Goal: Task Accomplishment & Management: Use online tool/utility

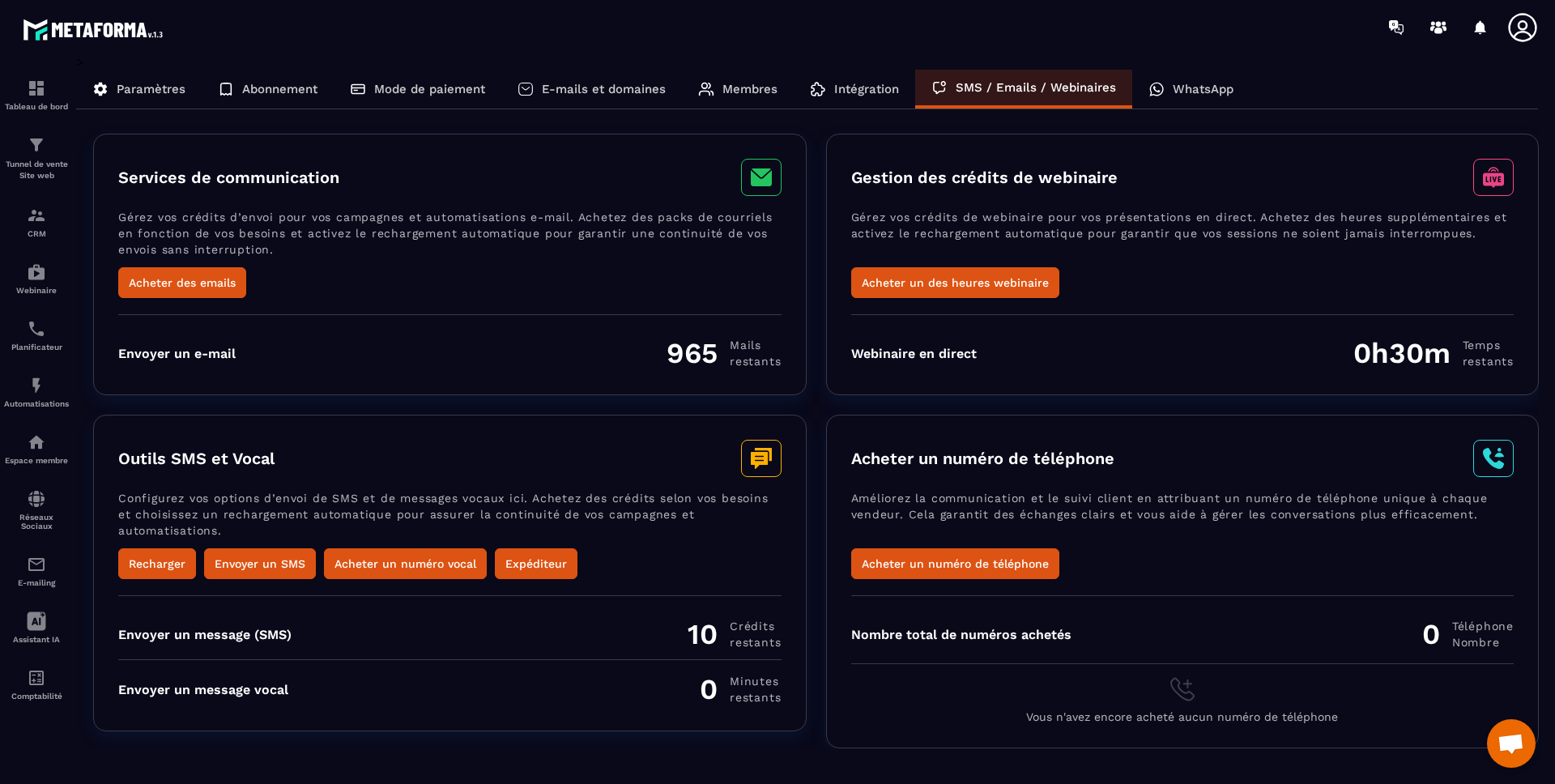
click at [817, 333] on div "Services de communication Gérez vos crédits d’envoi pour vos campagnes et autom…" at bounding box center [816, 263] width 1446 height 261
click at [247, 463] on h3 "Outils SMS et Vocal" at bounding box center [196, 459] width 156 height 20
click at [43, 504] on img at bounding box center [37, 499] width 20 height 20
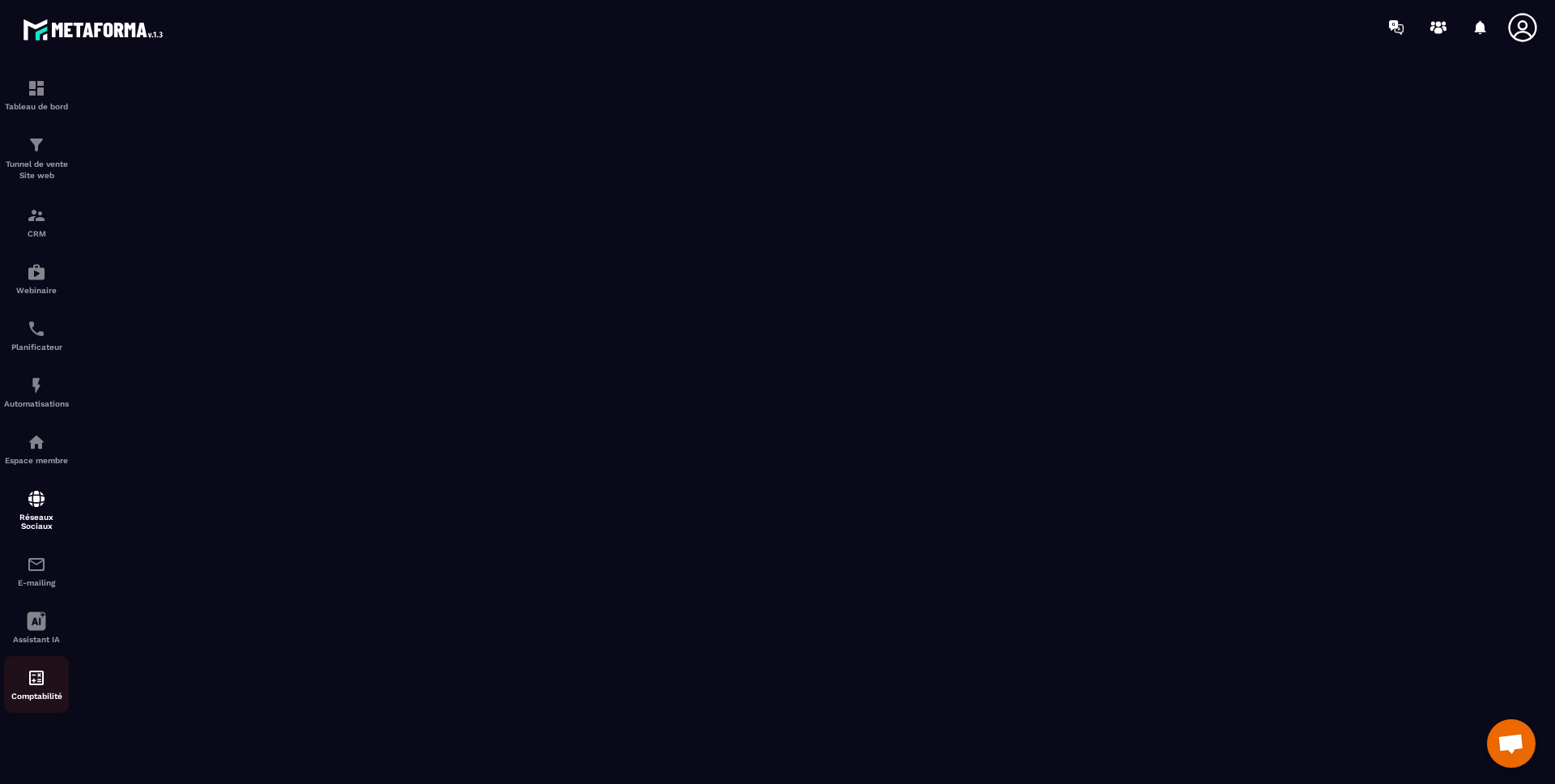
click at [41, 679] on img at bounding box center [37, 677] width 20 height 20
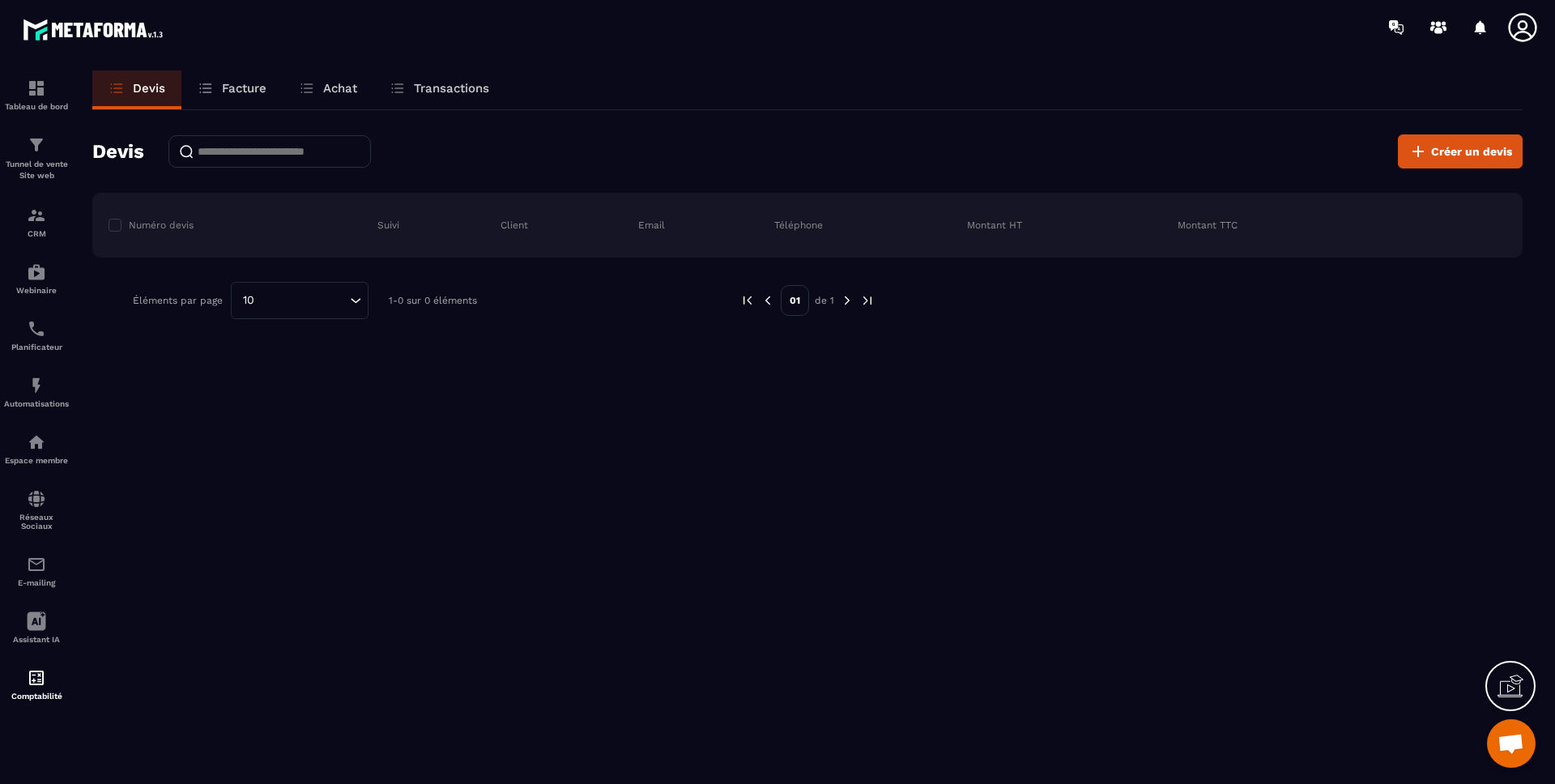
click at [229, 95] on p "Facture" at bounding box center [244, 88] width 44 height 15
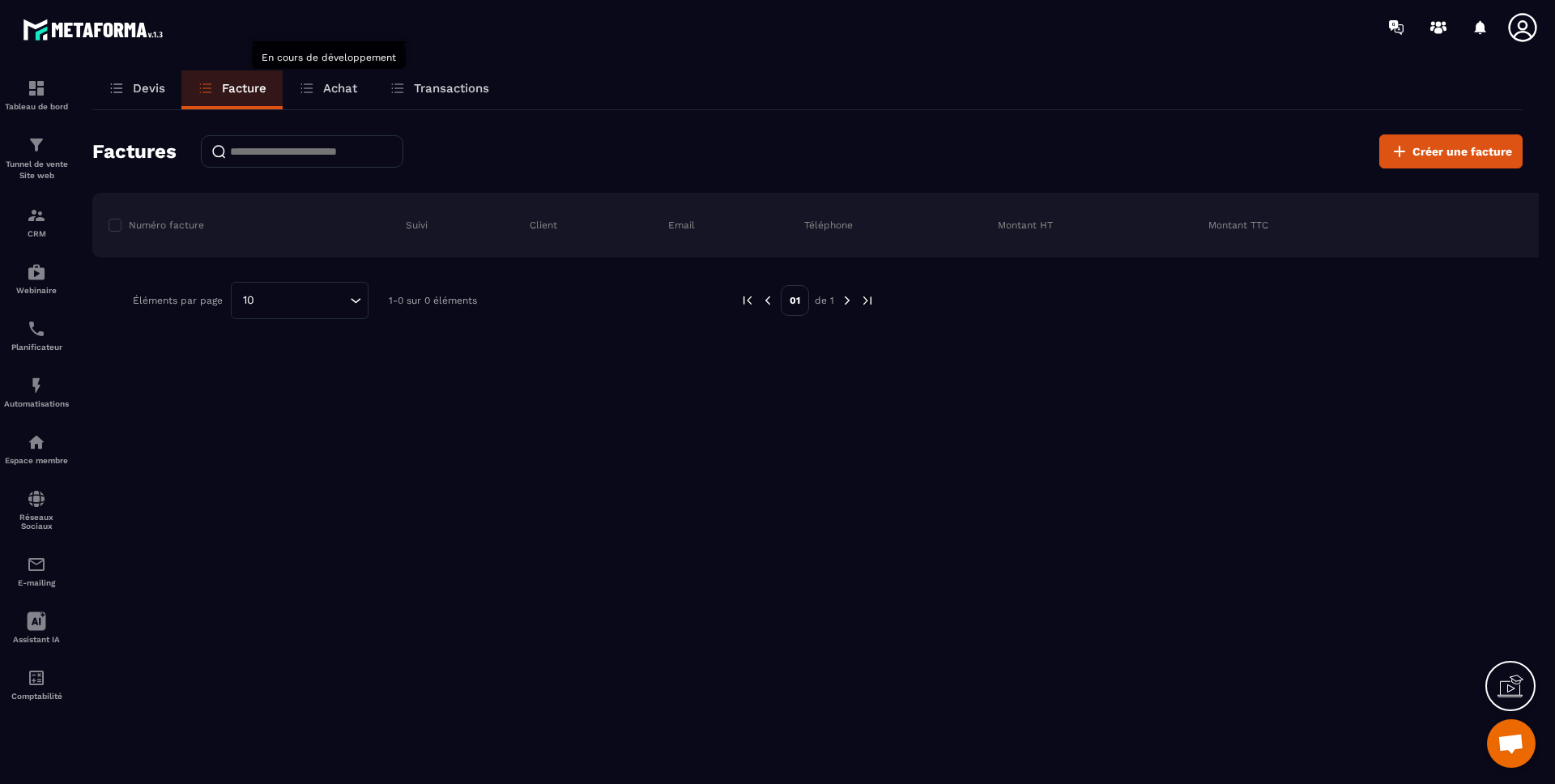
click at [330, 82] on p "Achat" at bounding box center [340, 88] width 34 height 15
click at [329, 84] on p "Achat" at bounding box center [340, 88] width 34 height 15
click at [335, 81] on p "Achat" at bounding box center [340, 88] width 34 height 15
click at [417, 90] on p "Transactions" at bounding box center [452, 88] width 75 height 15
click at [45, 172] on p "Tunnel de vente Site web" at bounding box center [37, 170] width 65 height 23
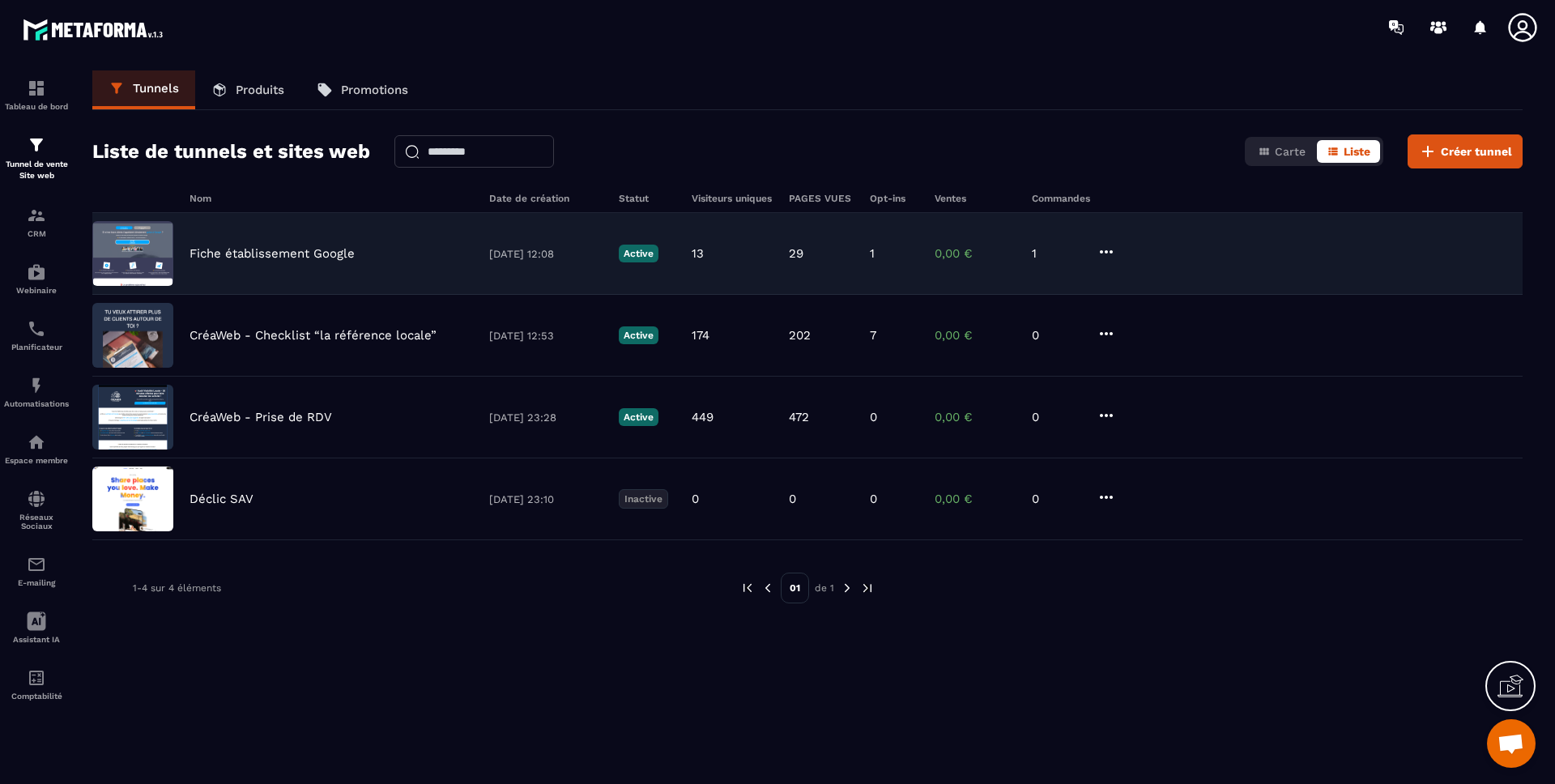
click at [1105, 245] on icon at bounding box center [1107, 251] width 20 height 20
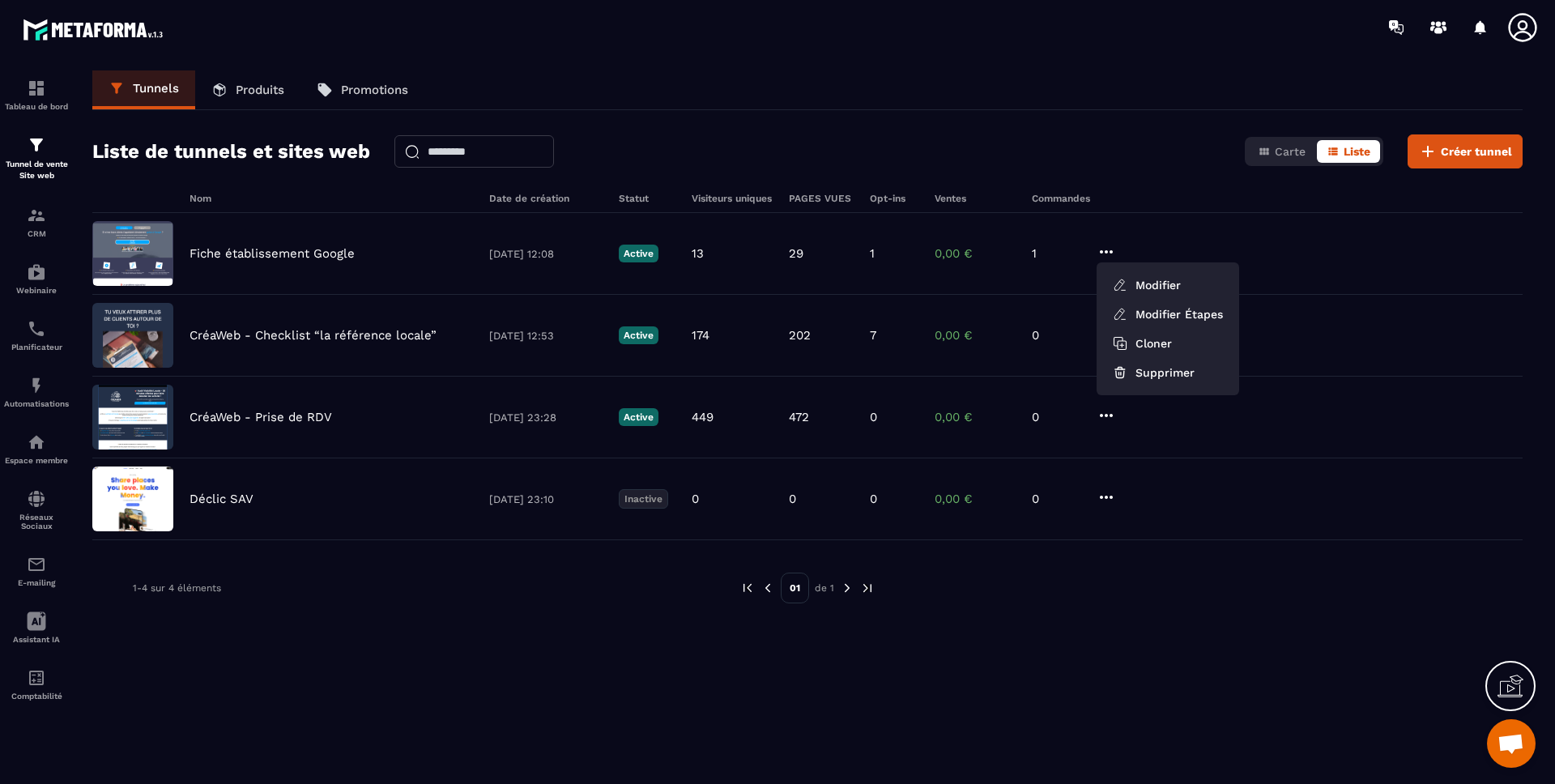
click at [985, 131] on div "Tunnels Produits Promotions Liste de tunnels et sites web Carte Liste Créer tun…" at bounding box center [807, 423] width 1463 height 707
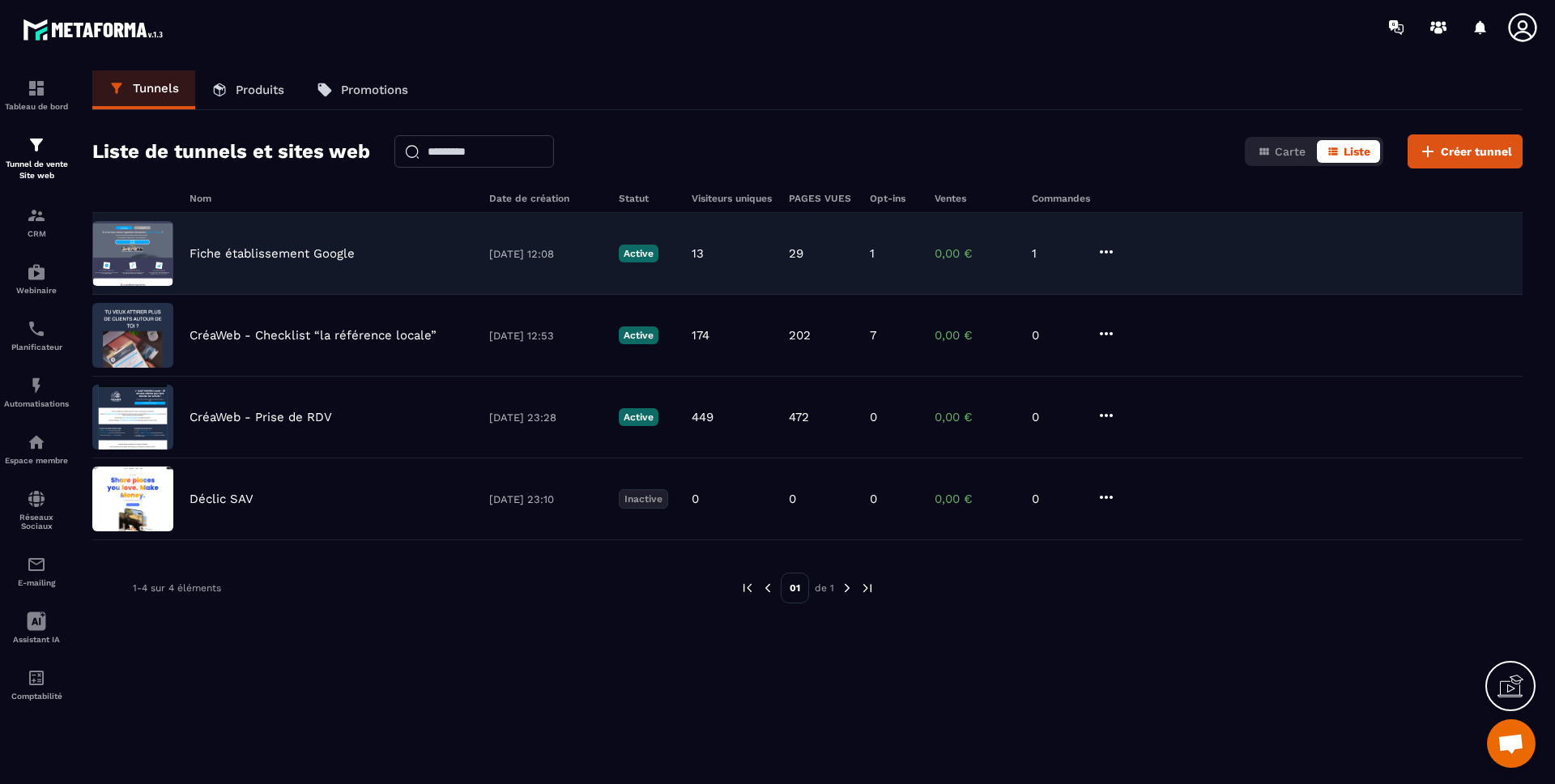
click at [274, 252] on p "Fiche établissement Google" at bounding box center [271, 253] width 165 height 15
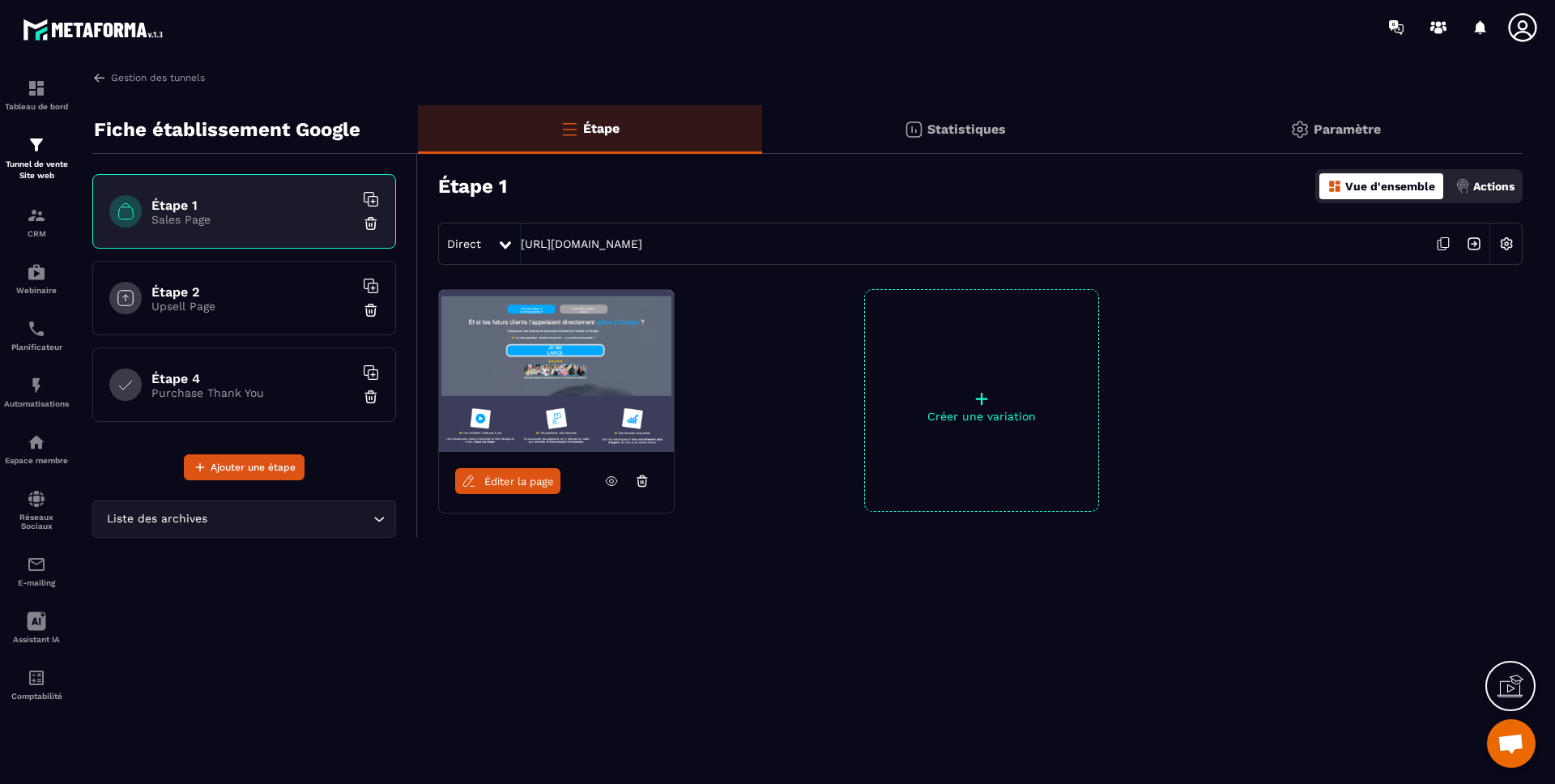
click at [966, 134] on p "Statistiques" at bounding box center [967, 129] width 79 height 16
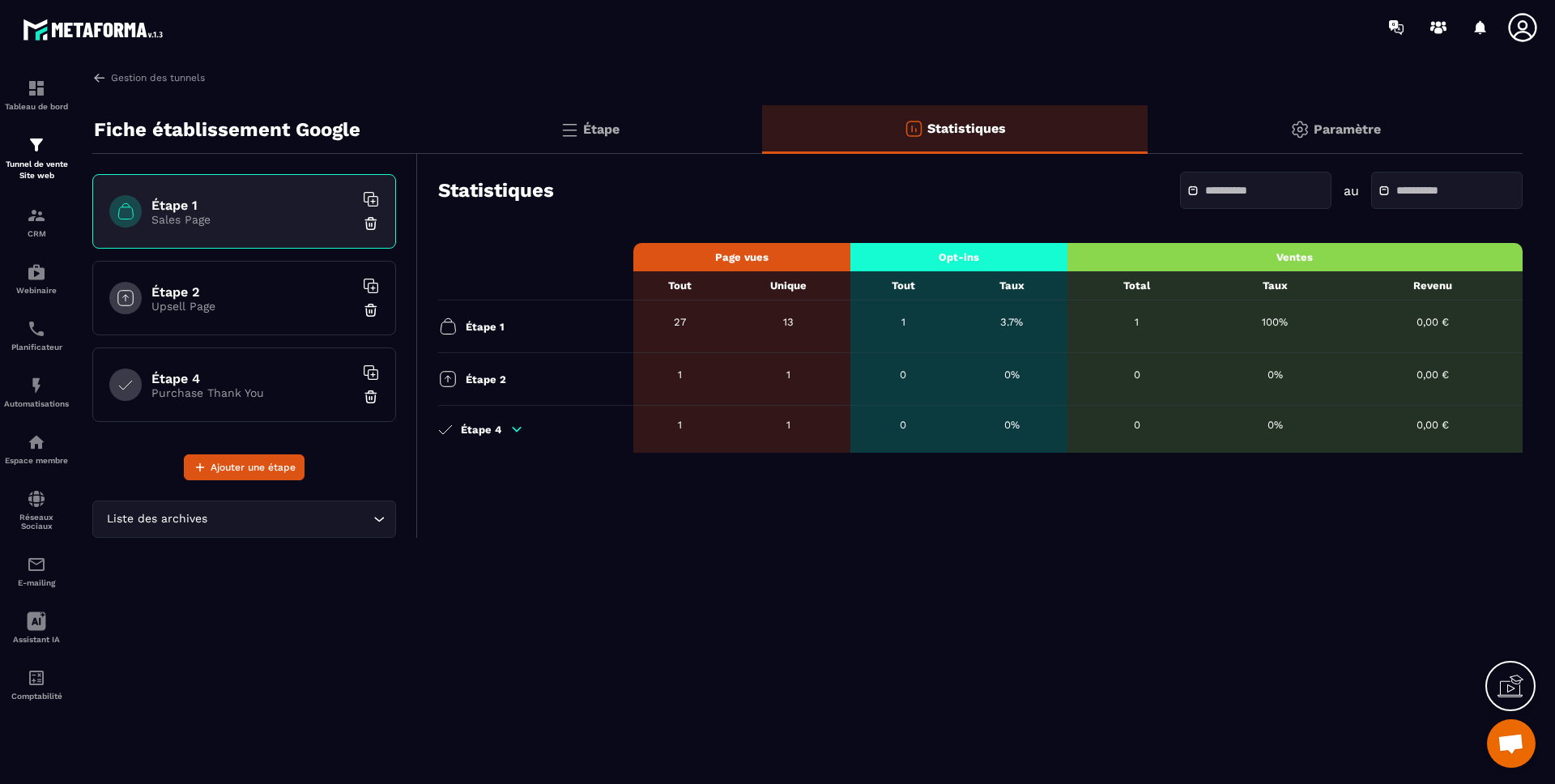
click at [1347, 121] on p "Paramètre" at bounding box center [1348, 129] width 67 height 16
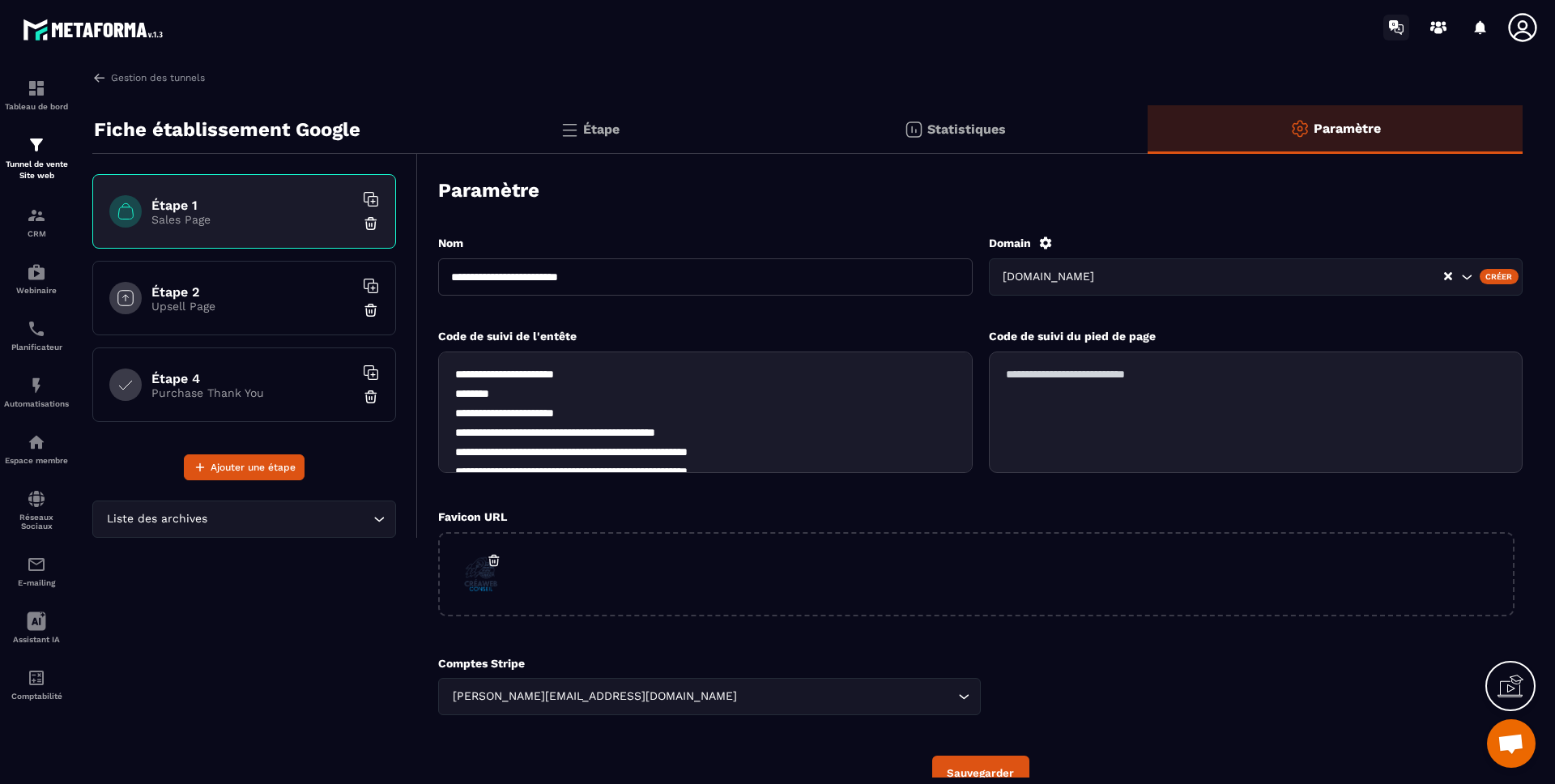
click at [1399, 21] on icon at bounding box center [1396, 28] width 26 height 26
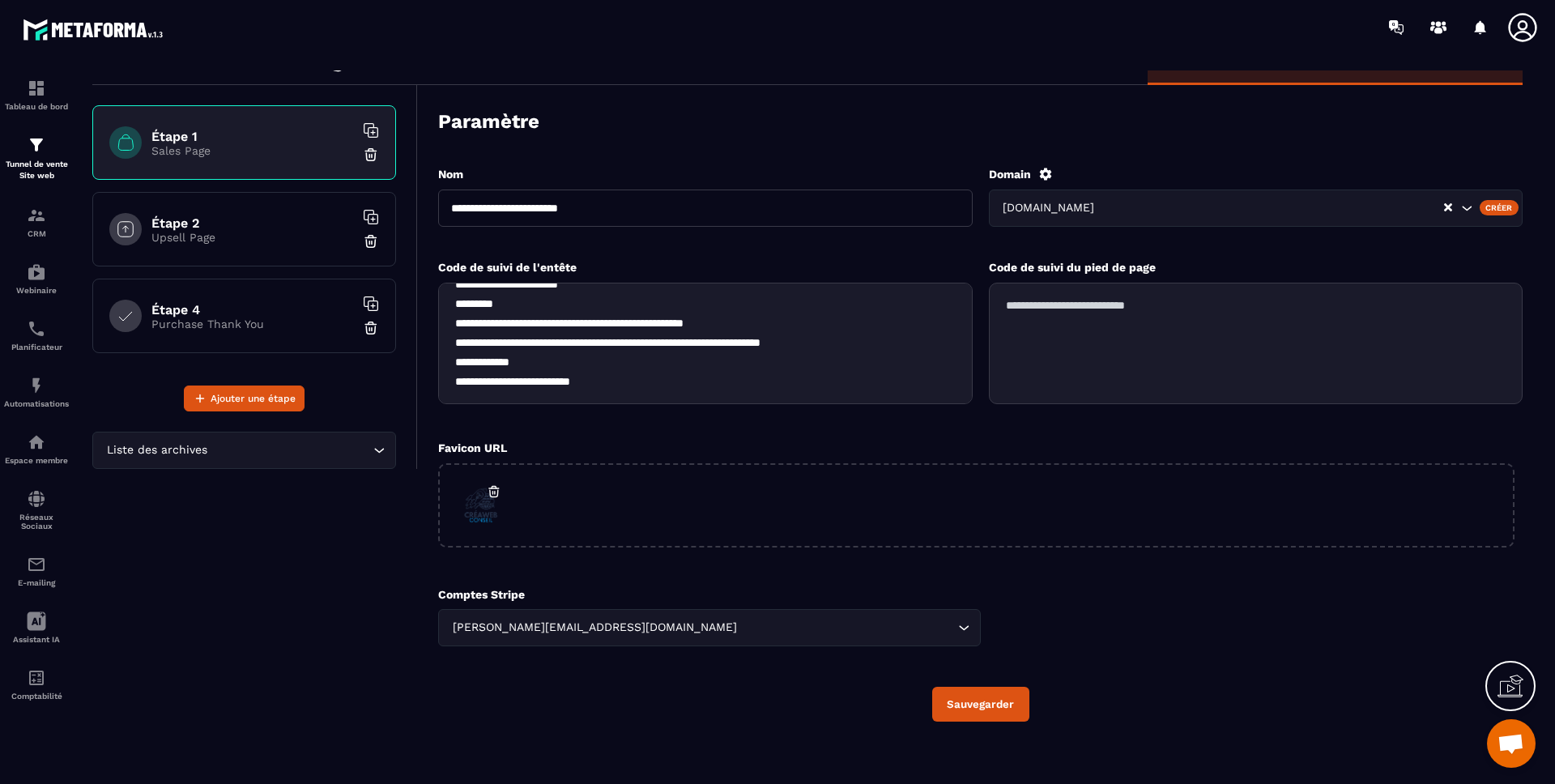
scroll to position [78, 0]
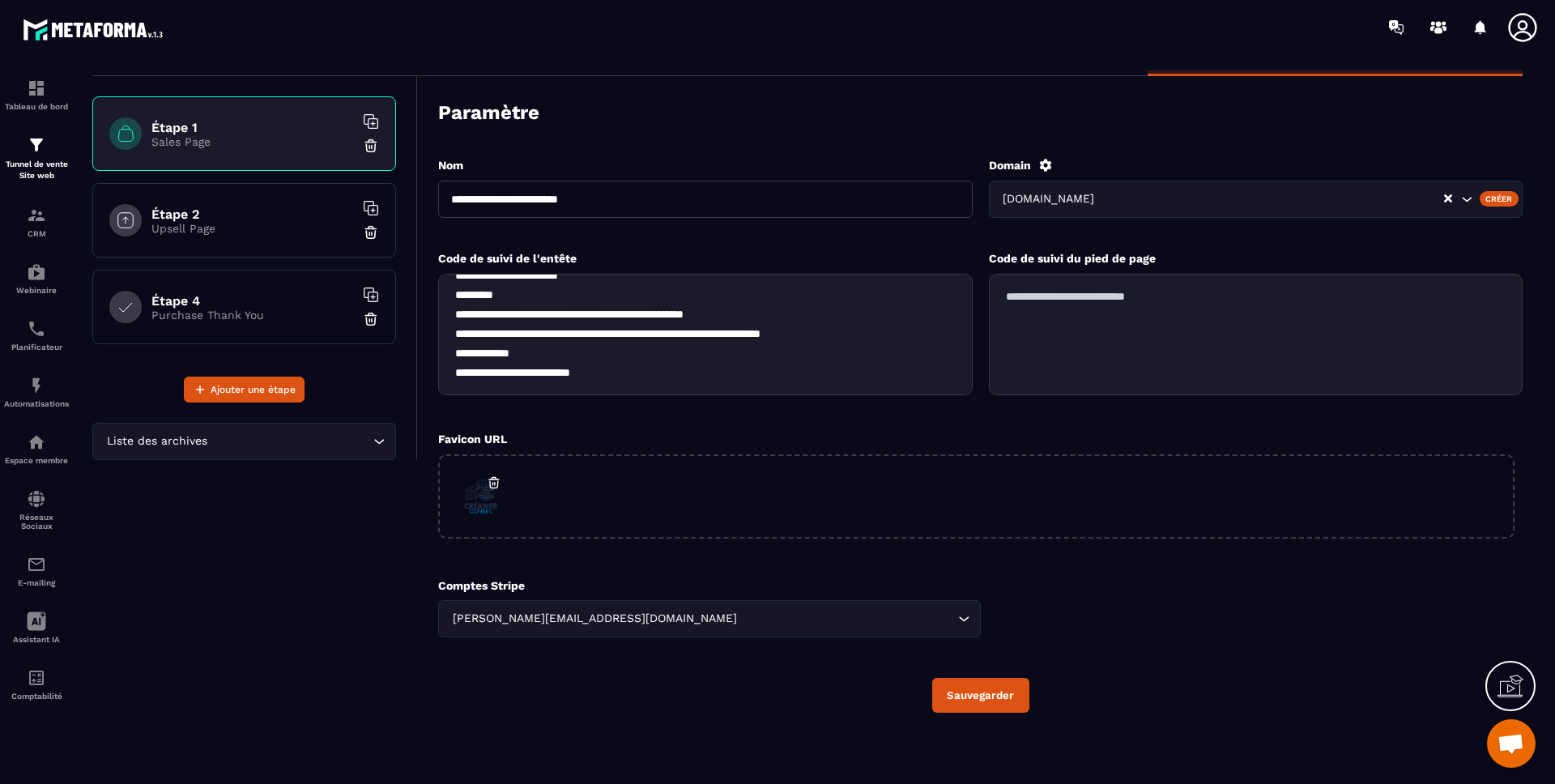
drag, startPoint x: 206, startPoint y: 539, endPoint x: 206, endPoint y: 493, distance: 46.0
click at [206, 538] on div "Fiche établissement Google Étape 1 Sales Page Étape 2 Upsell Page Étape 4 Purch…" at bounding box center [256, 394] width 326 height 734
click at [1518, 17] on icon at bounding box center [1522, 27] width 33 height 33
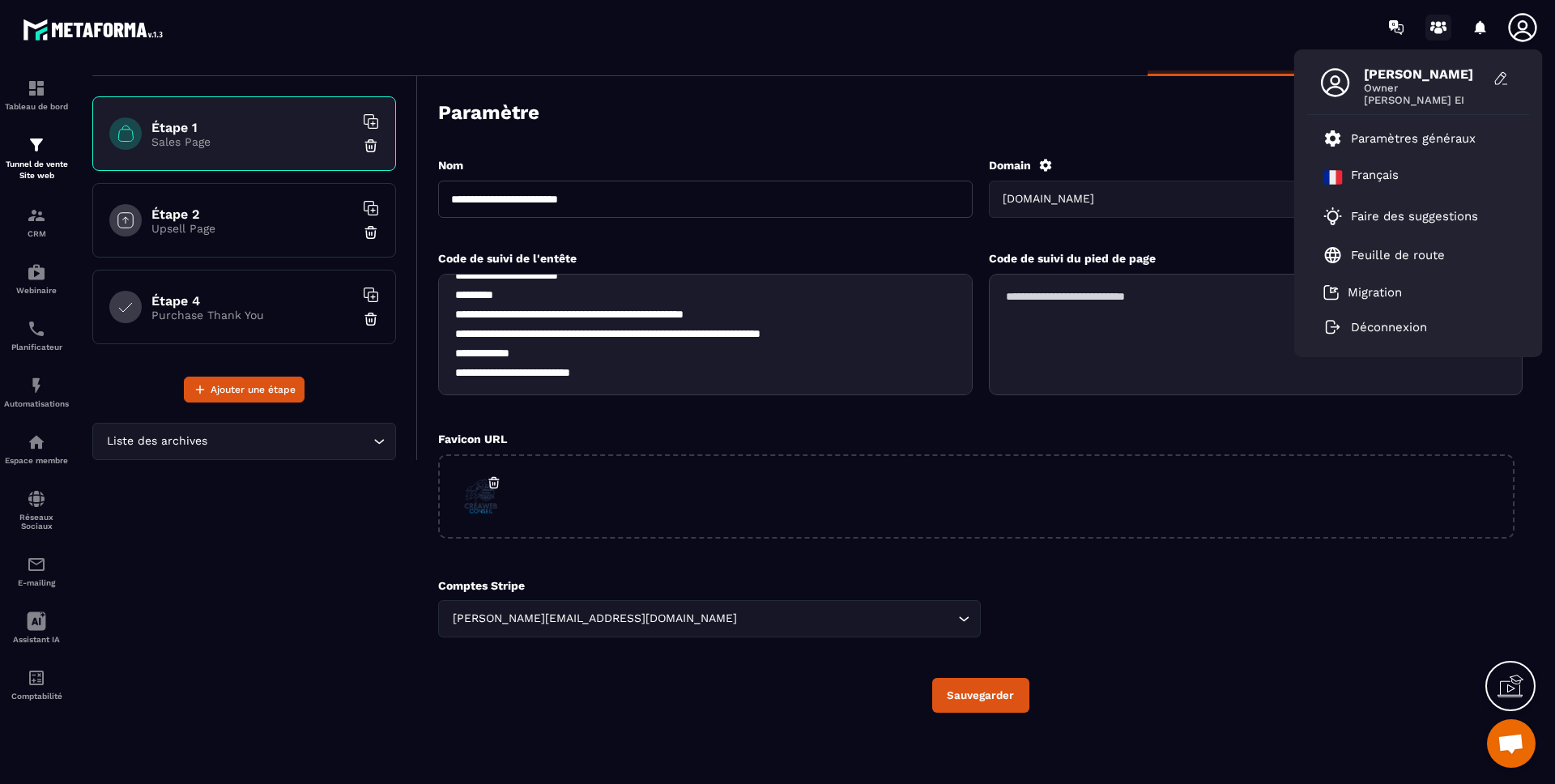
click at [1437, 24] on circle at bounding box center [1440, 24] width 6 height 6
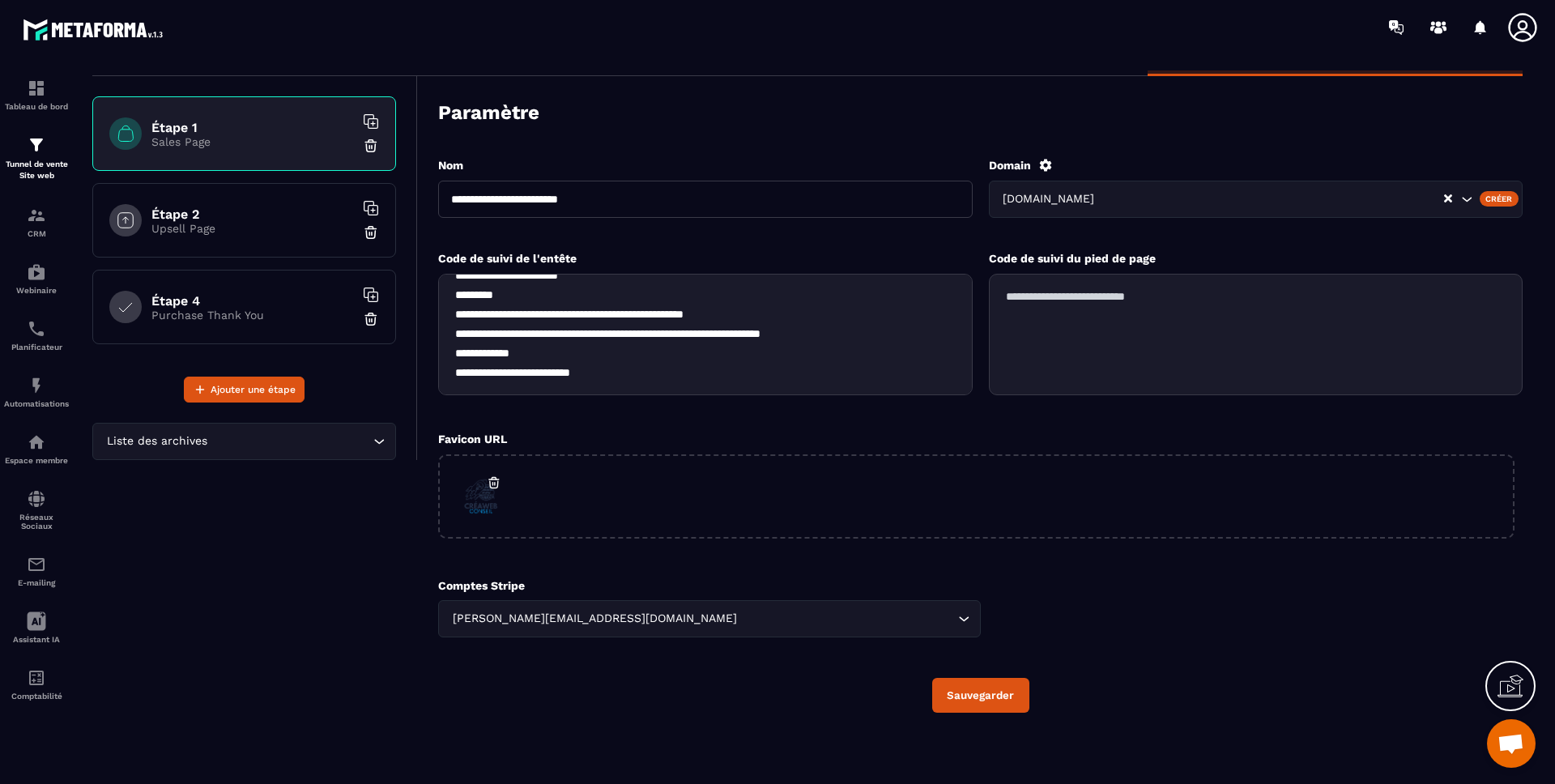
click at [191, 122] on h6 "Étape 1" at bounding box center [253, 128] width 202 height 16
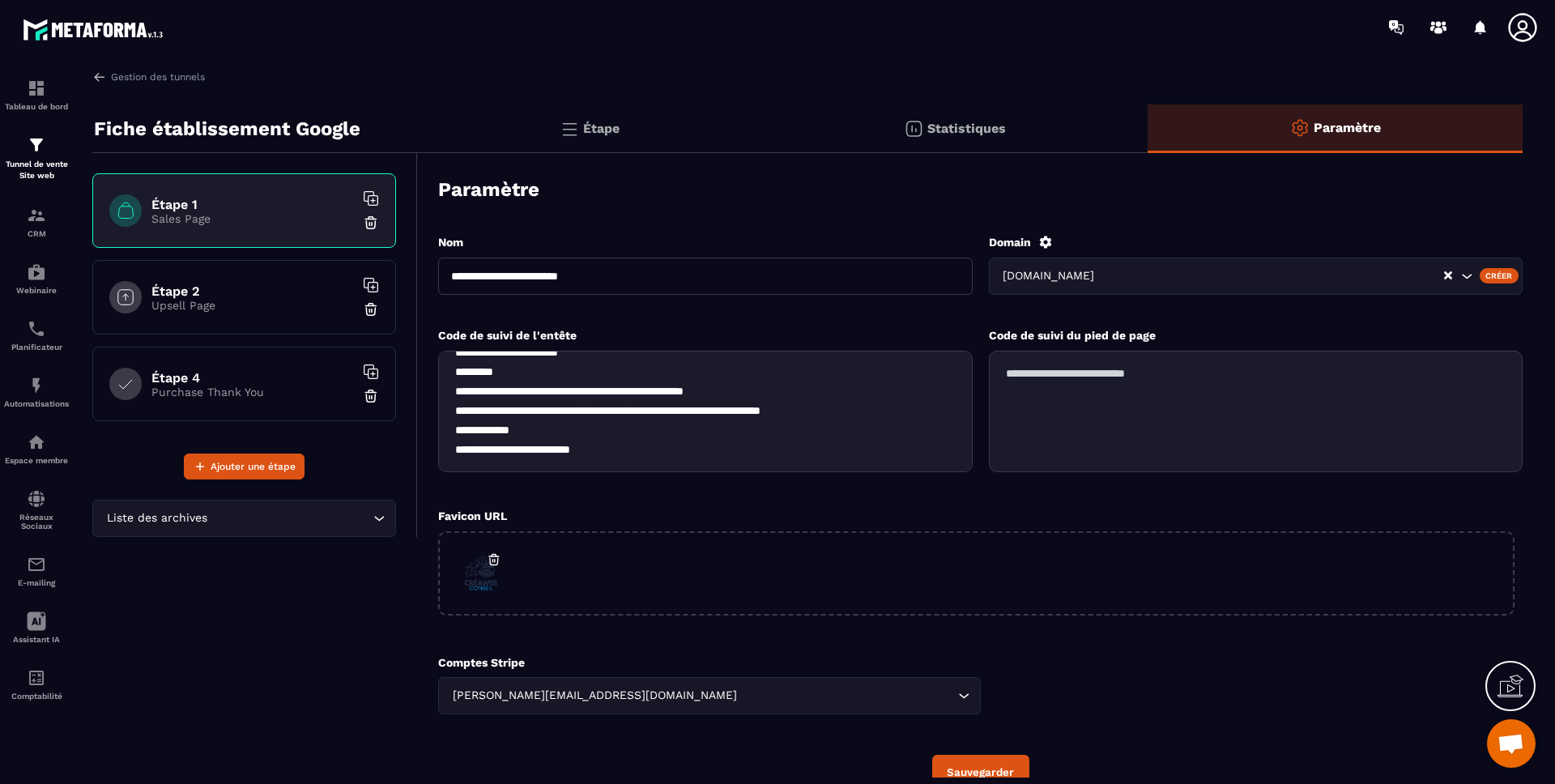
scroll to position [0, 0]
click at [585, 136] on p "Étape" at bounding box center [601, 129] width 37 height 16
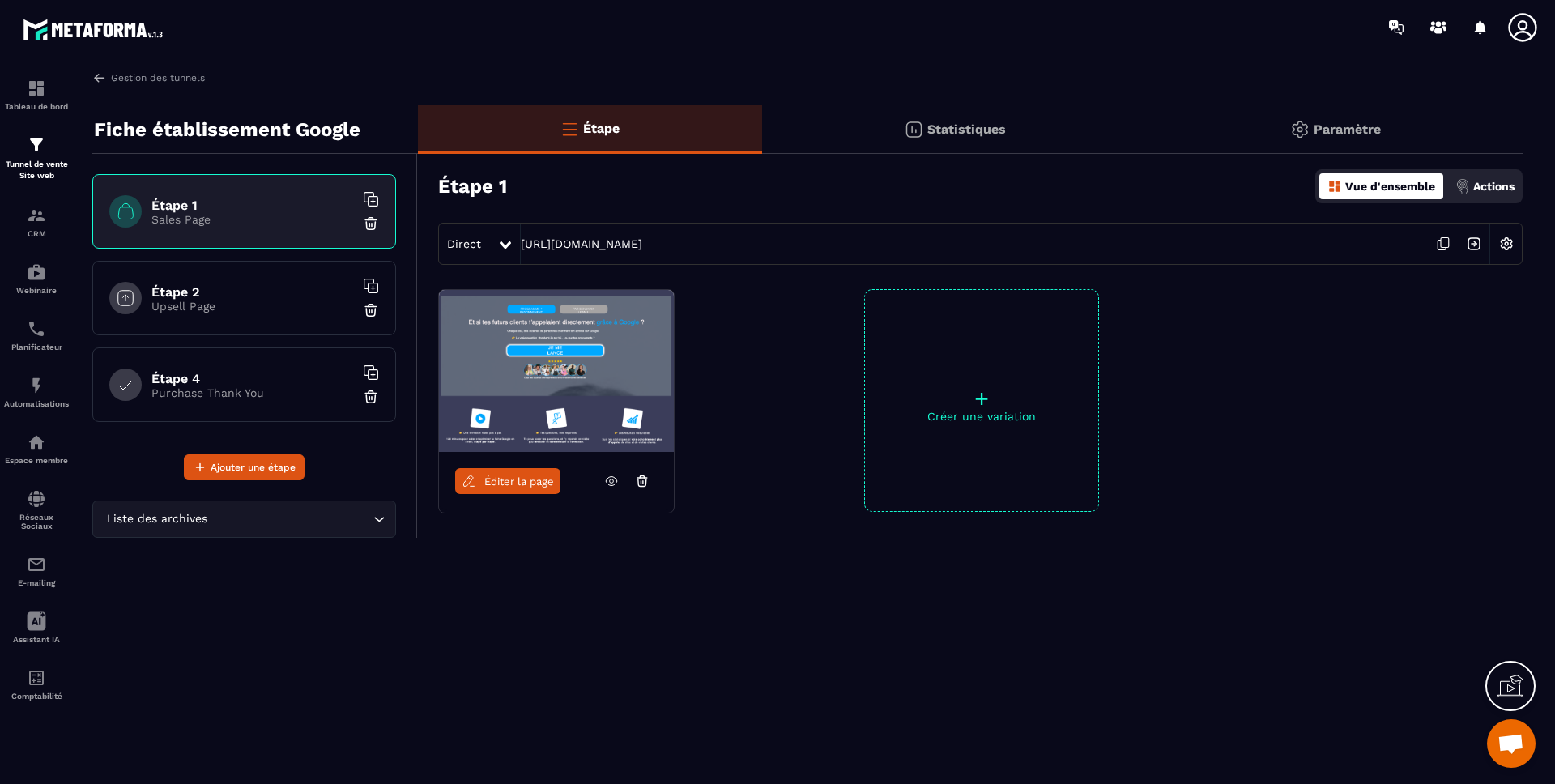
click at [515, 484] on span "Éditer la page" at bounding box center [519, 481] width 70 height 12
